Goal: Information Seeking & Learning: Learn about a topic

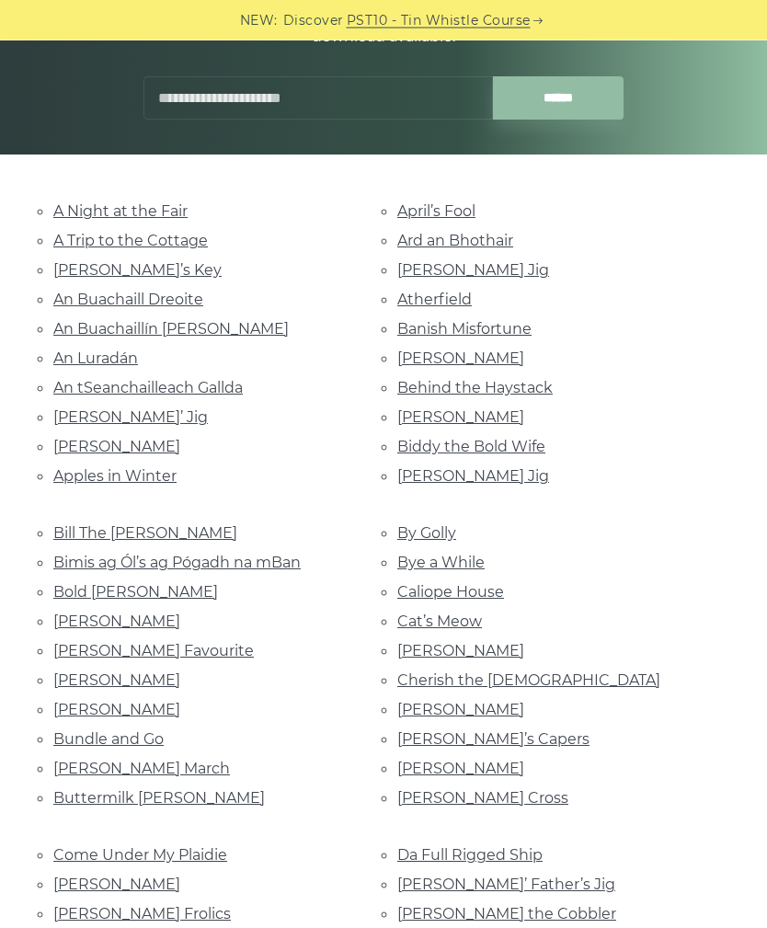
scroll to position [347, 0]
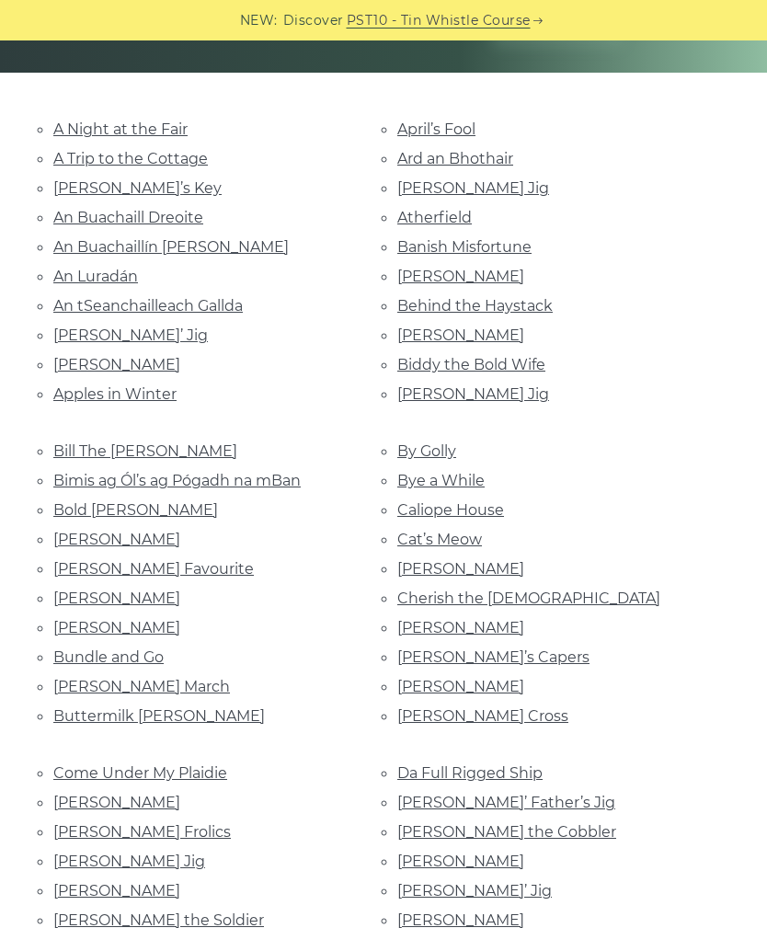
click at [146, 442] on link "Bill The Weaver" at bounding box center [145, 450] width 184 height 17
